Goal: Use online tool/utility: Use online tool/utility

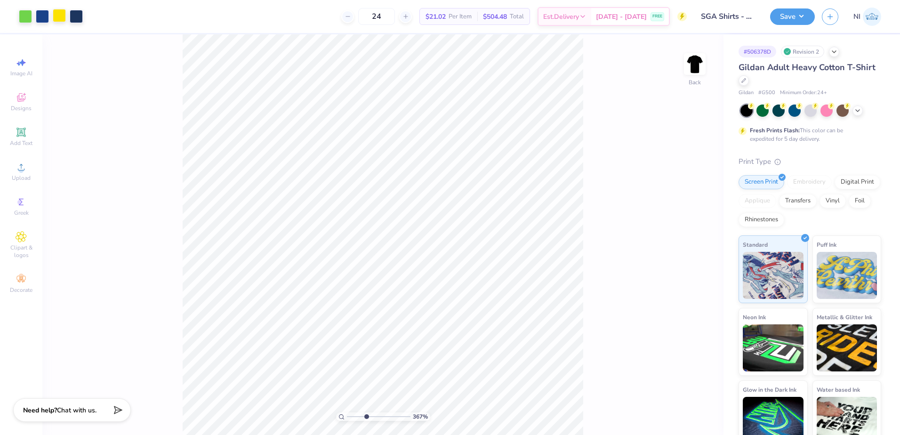
click at [65, 15] on div at bounding box center [59, 15] width 13 height 13
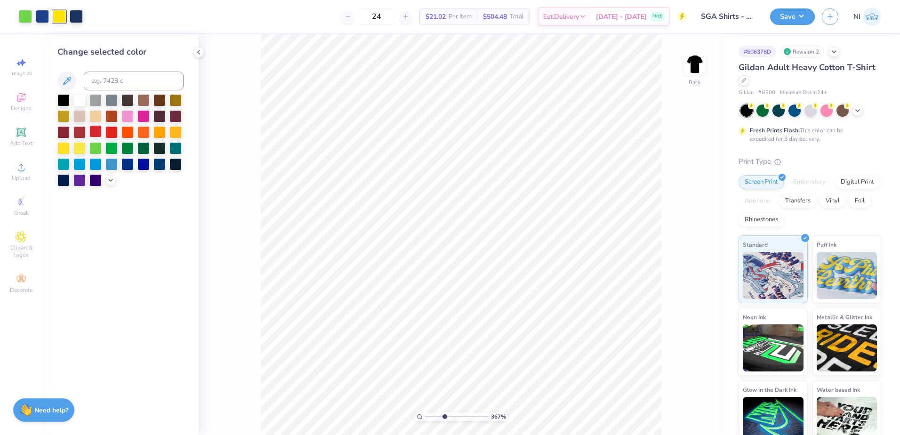
click at [94, 126] on div at bounding box center [95, 131] width 12 height 12
drag, startPoint x: 98, startPoint y: 128, endPoint x: 95, endPoint y: 132, distance: 5.0
click at [99, 128] on div at bounding box center [95, 131] width 12 height 12
click at [94, 131] on div at bounding box center [95, 131] width 12 height 12
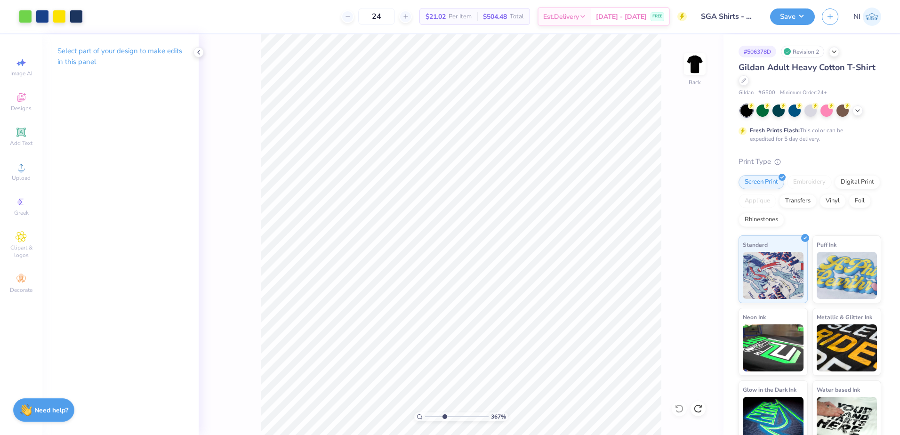
type input "3.6716840780171"
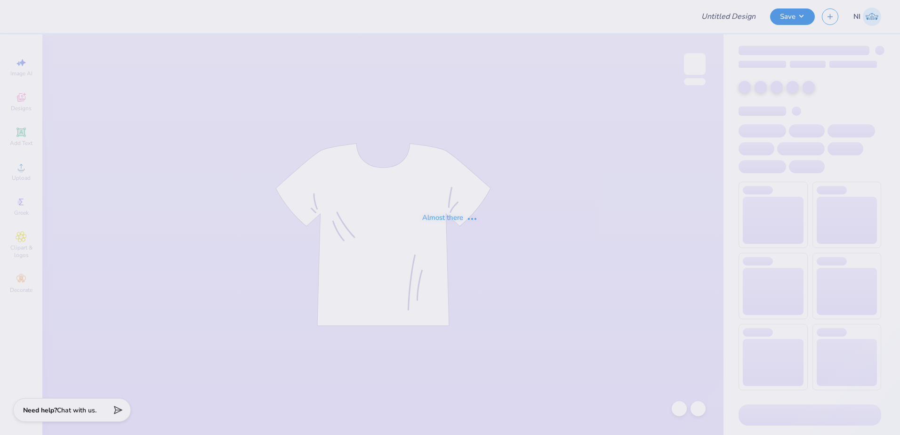
type input "Sweatsets for BD"
